Goal: Transaction & Acquisition: Book appointment/travel/reservation

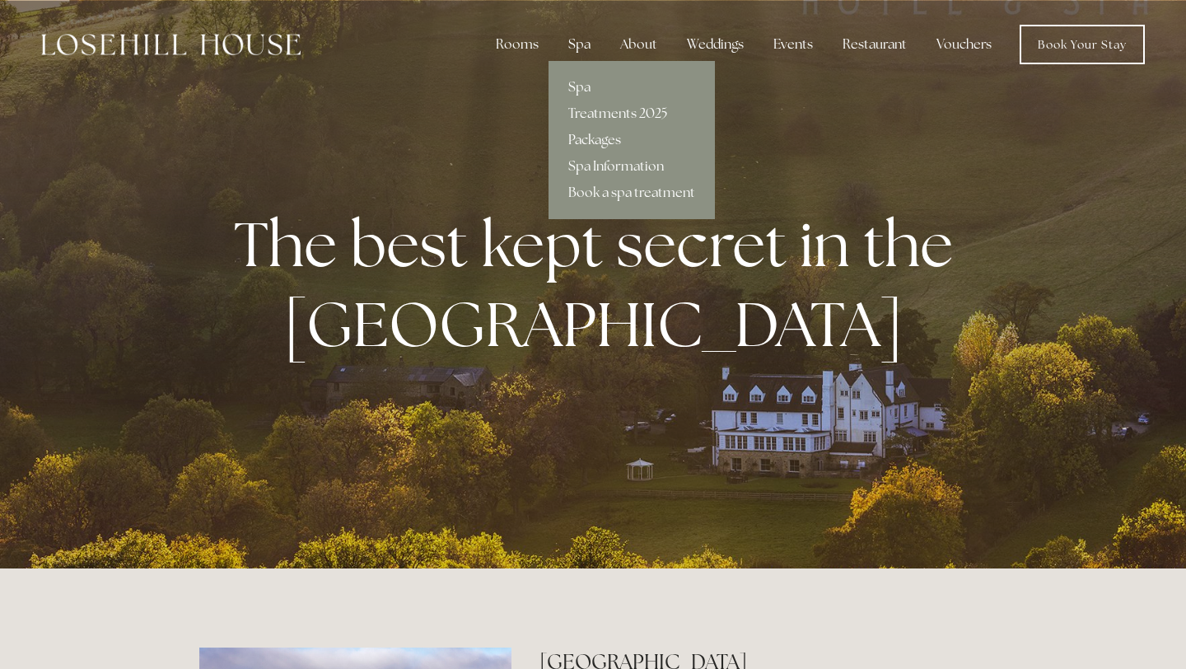
click at [600, 151] on link "Packages" at bounding box center [632, 140] width 166 height 26
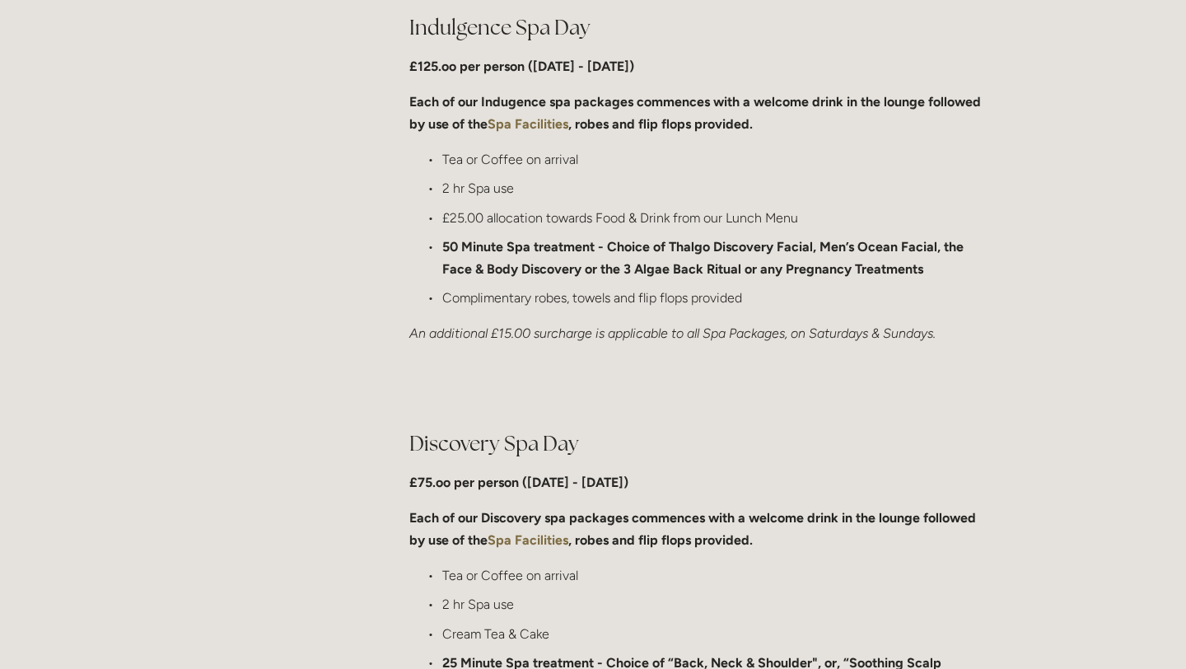
scroll to position [903, 0]
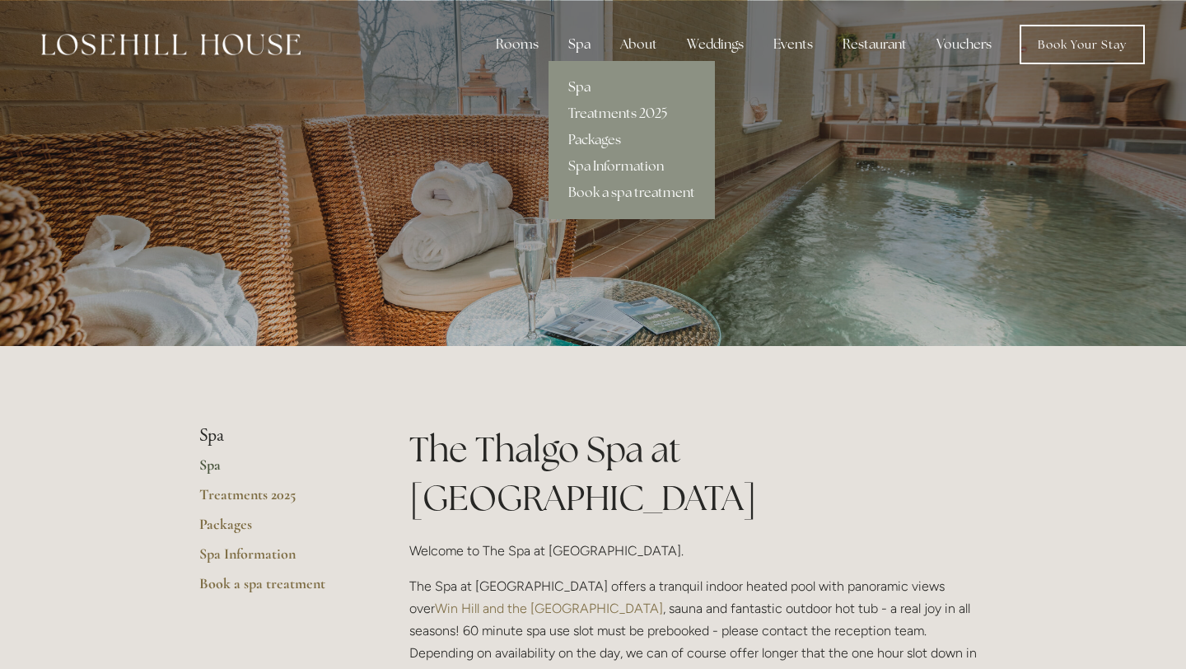
click at [593, 82] on link "Spa" at bounding box center [632, 87] width 166 height 26
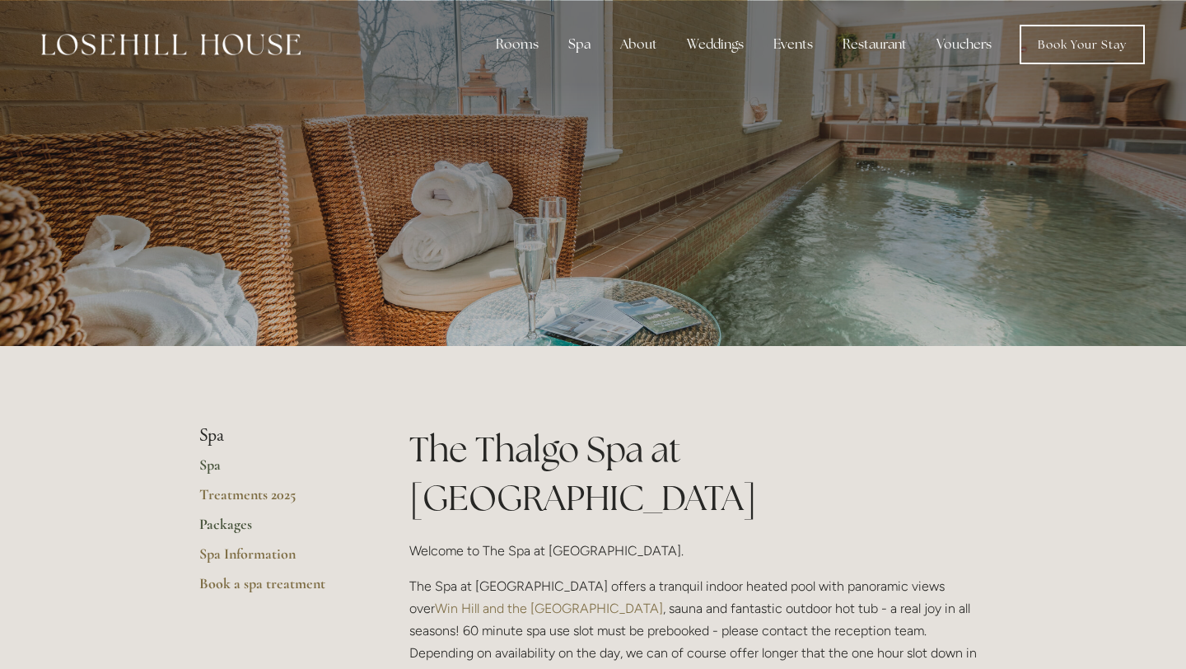
click at [249, 524] on link "Packages" at bounding box center [277, 530] width 157 height 30
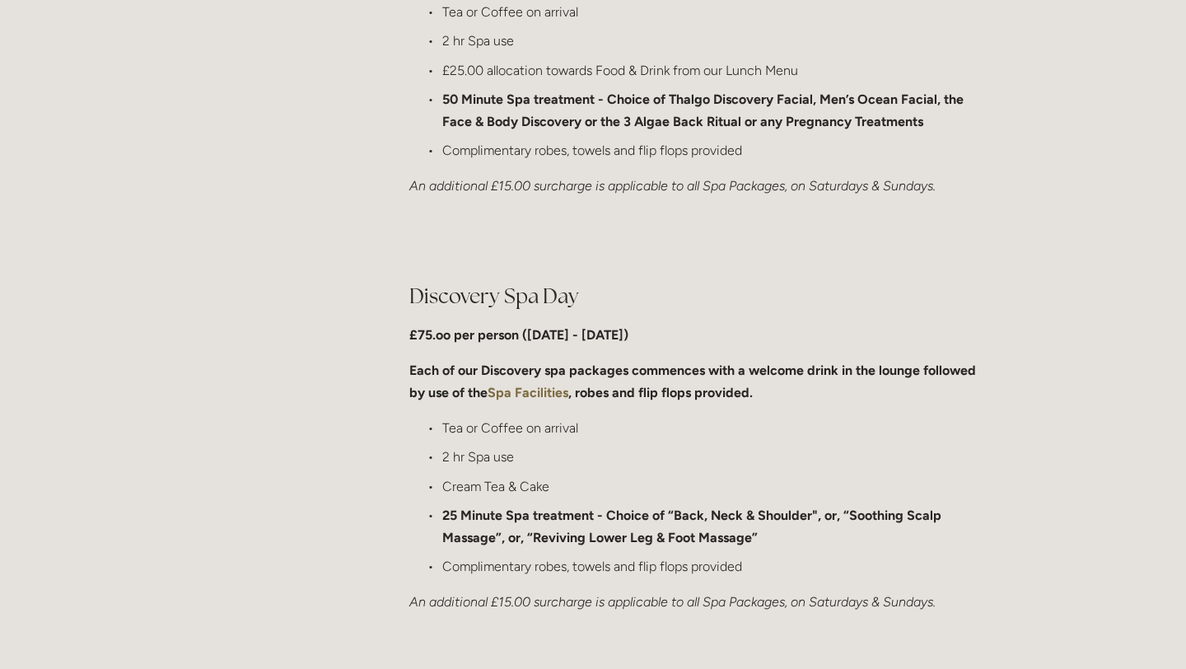
scroll to position [1079, 0]
